Goal: Find specific page/section: Find specific page/section

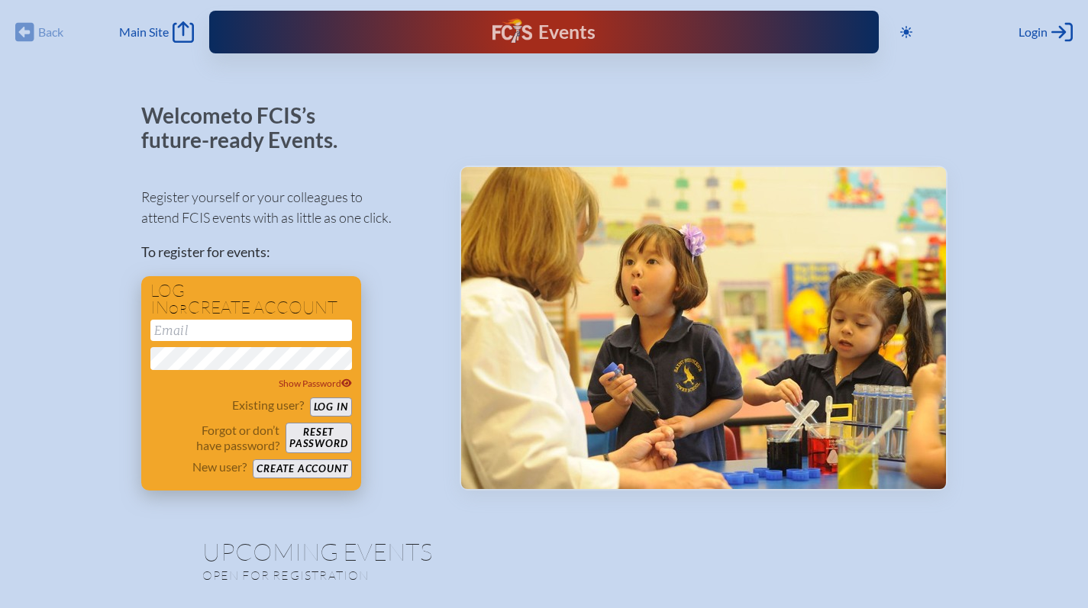
type input "[EMAIL_ADDRESS][DOMAIN_NAME]"
click at [331, 406] on button "Log in" at bounding box center [331, 407] width 42 height 19
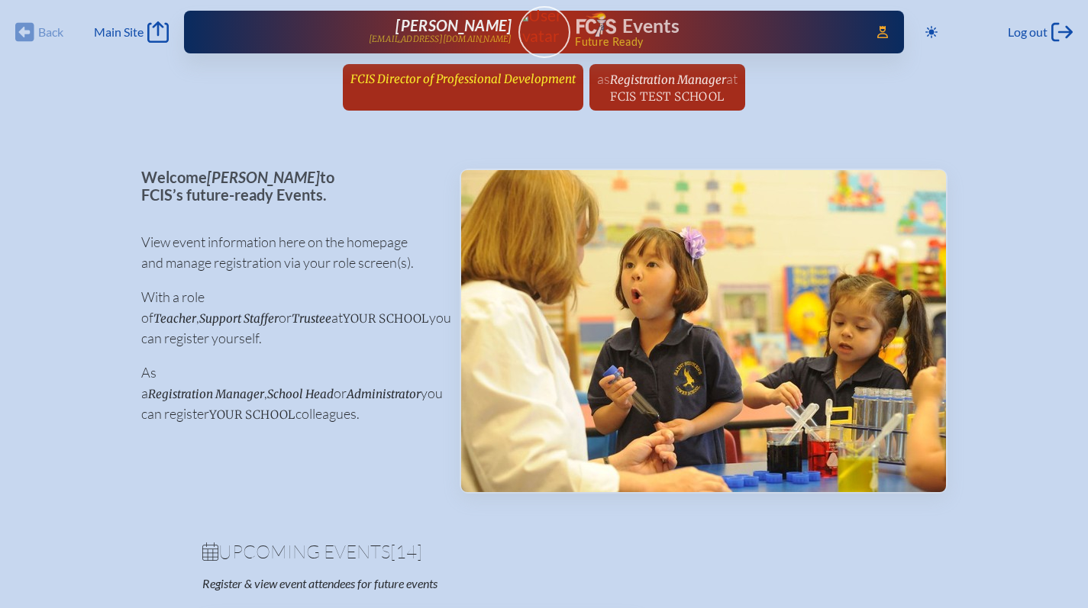
click at [368, 85] on span "FCIS Director of Professional Development" at bounding box center [462, 79] width 225 height 15
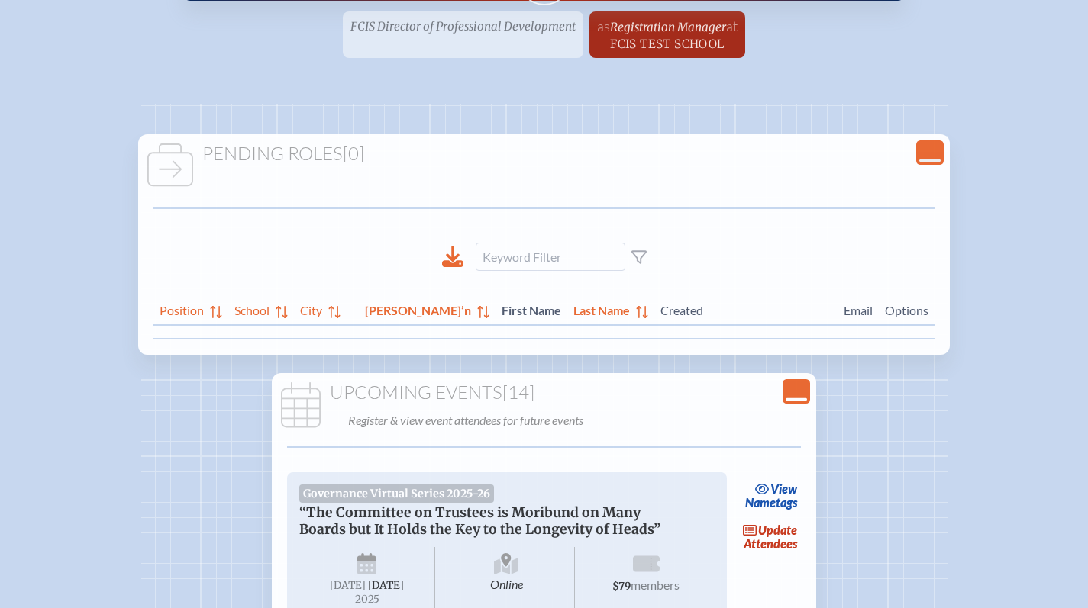
scroll to position [53, 0]
click at [792, 395] on icon "Close Console" at bounding box center [795, 391] width 21 height 21
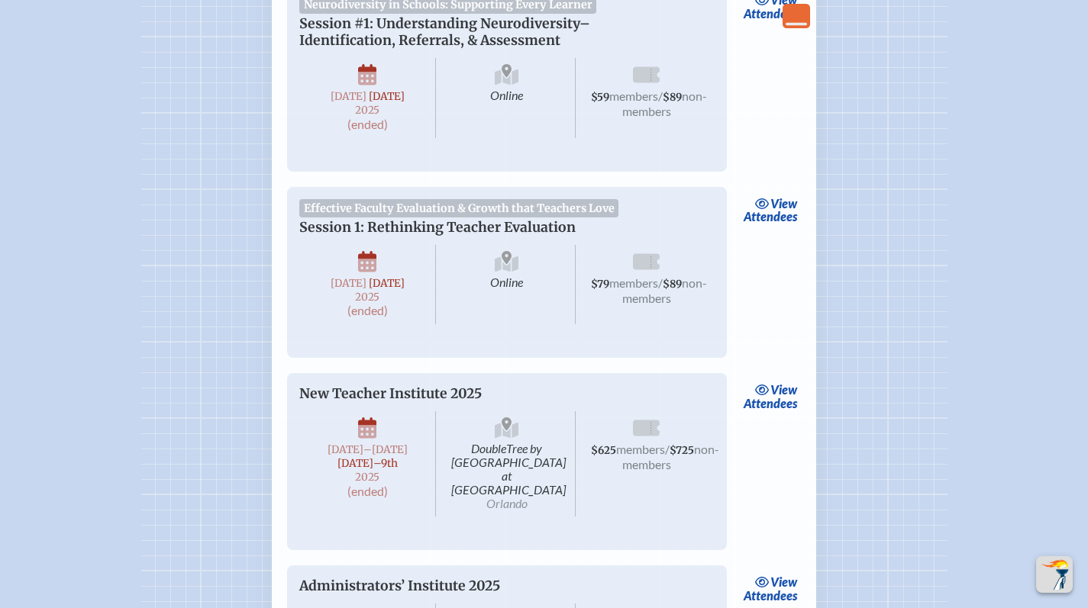
scroll to position [663, 0]
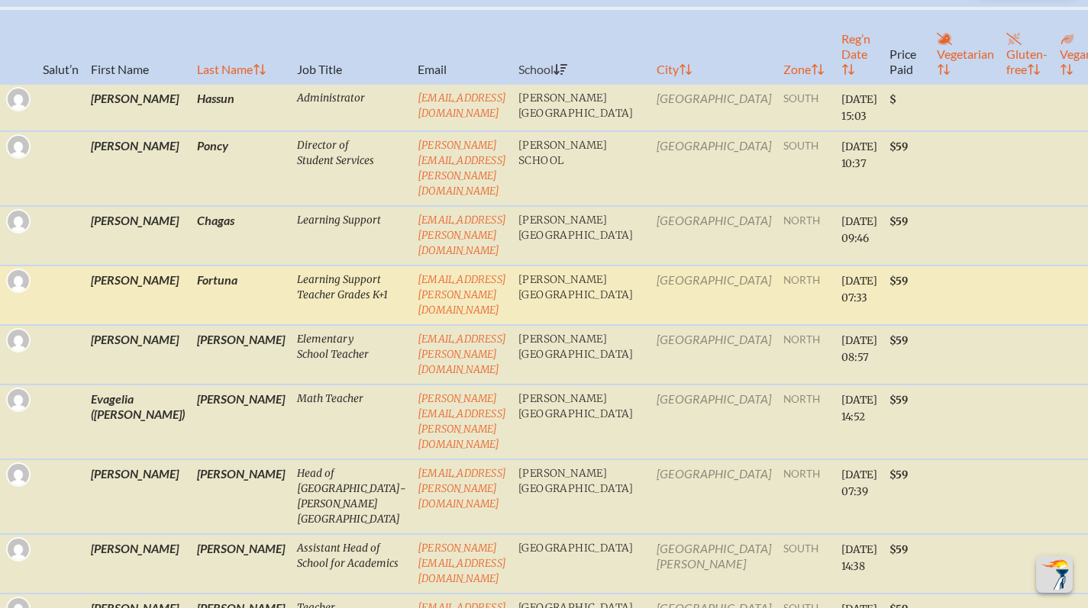
scroll to position [601, 0]
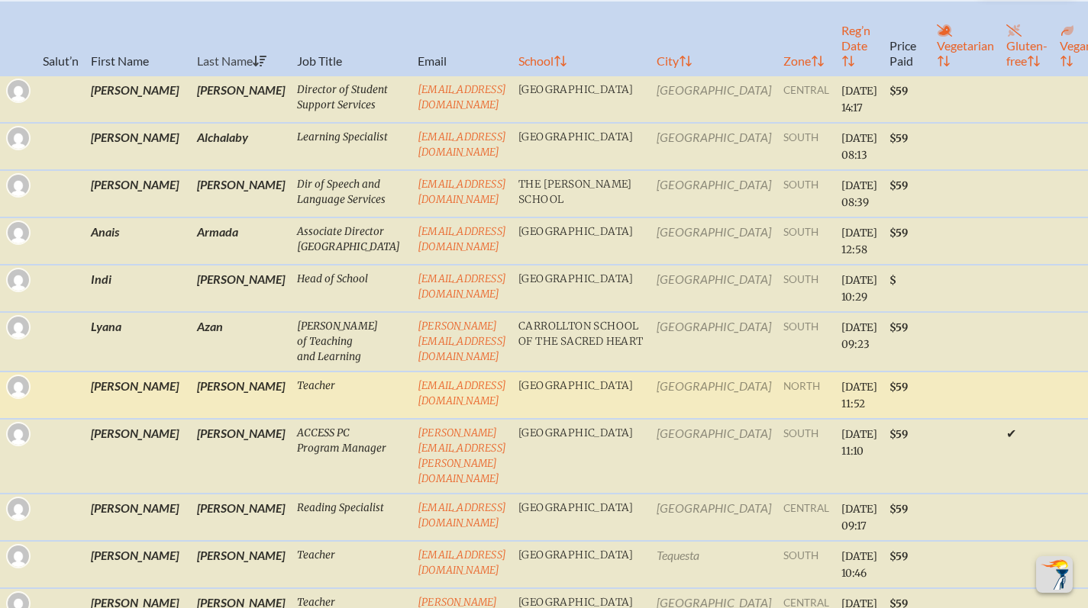
scroll to position [431, 0]
